Goal: Task Accomplishment & Management: Manage account settings

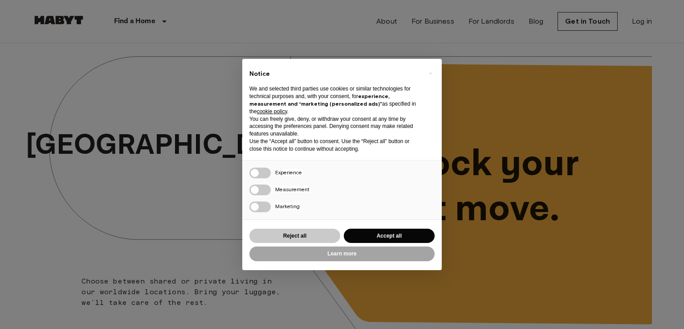
click at [278, 228] on div "Reject all Accept all" at bounding box center [341, 236] width 185 height 18
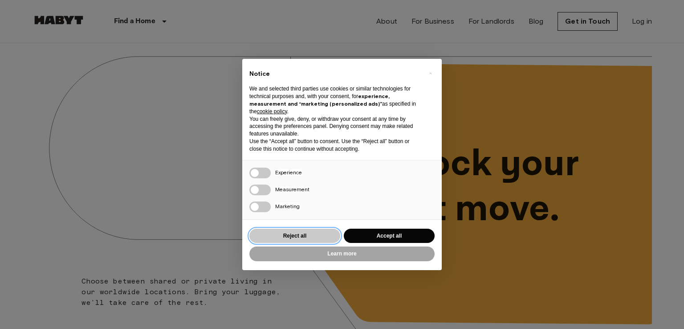
click at [281, 237] on button "Reject all" at bounding box center [294, 235] width 91 height 15
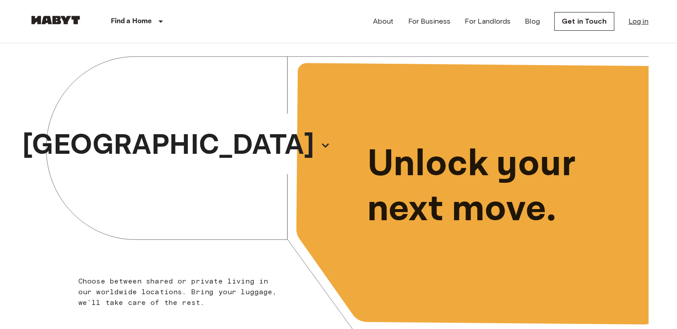
click at [632, 20] on link "Log in" at bounding box center [639, 21] width 20 height 11
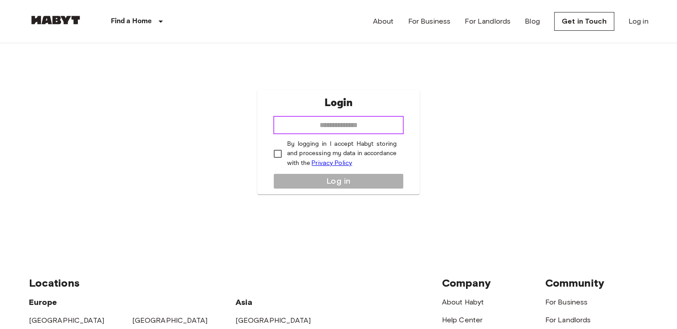
click at [337, 118] on input "email" at bounding box center [338, 125] width 130 height 18
type input "*"
type input "**********"
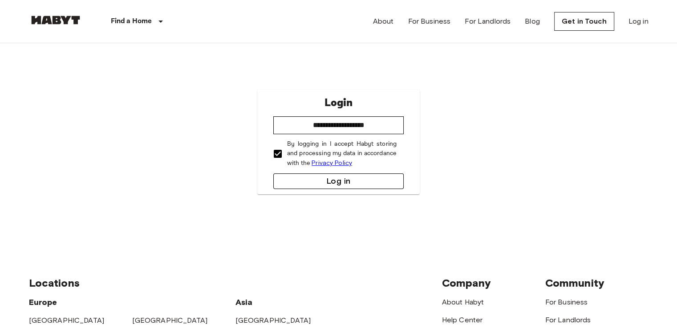
click at [323, 181] on button "Log in" at bounding box center [338, 181] width 130 height 16
